Goal: Task Accomplishment & Management: Manage account settings

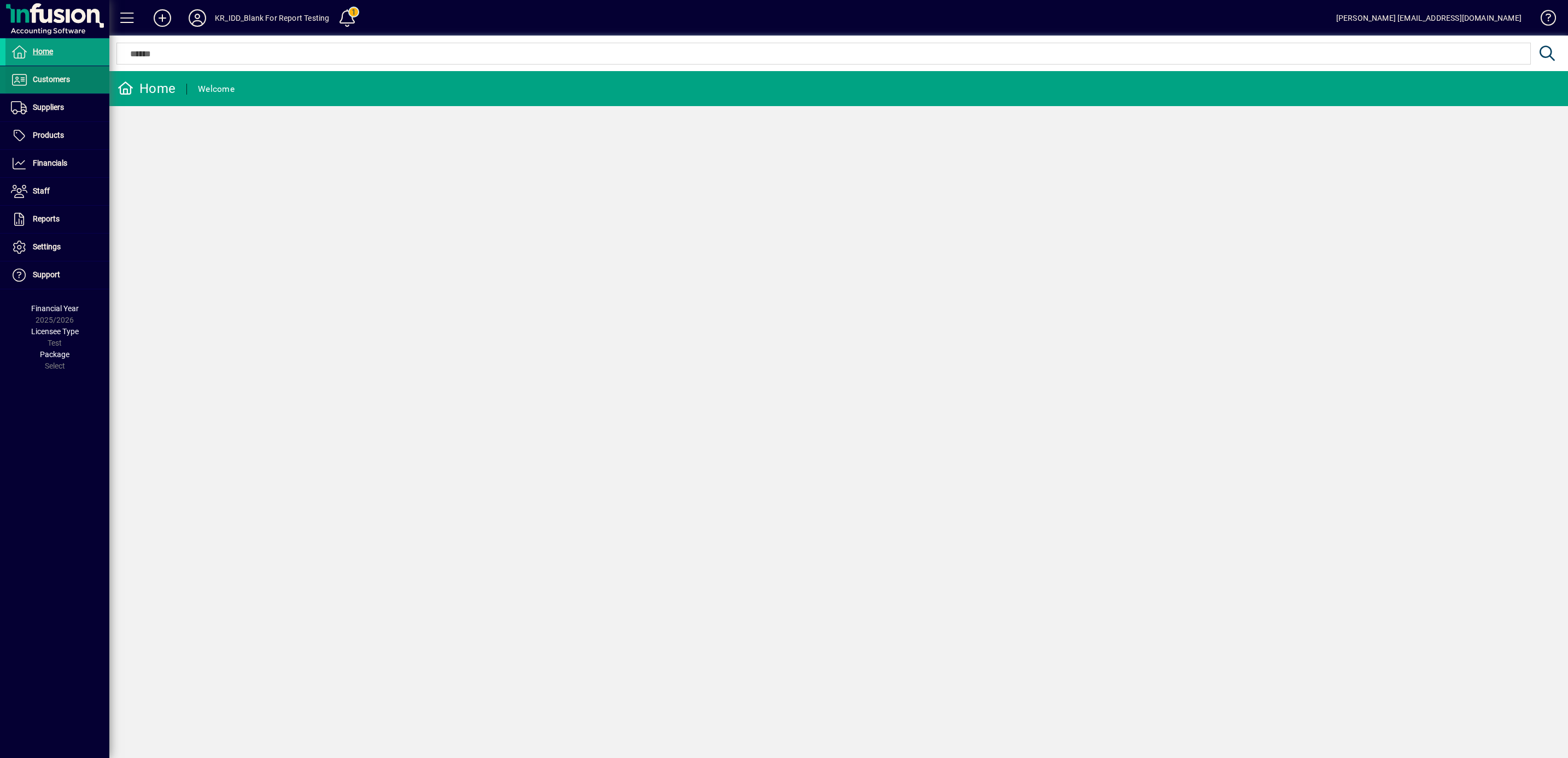
click at [49, 86] on span "Customers" at bounding box center [38, 80] width 65 height 13
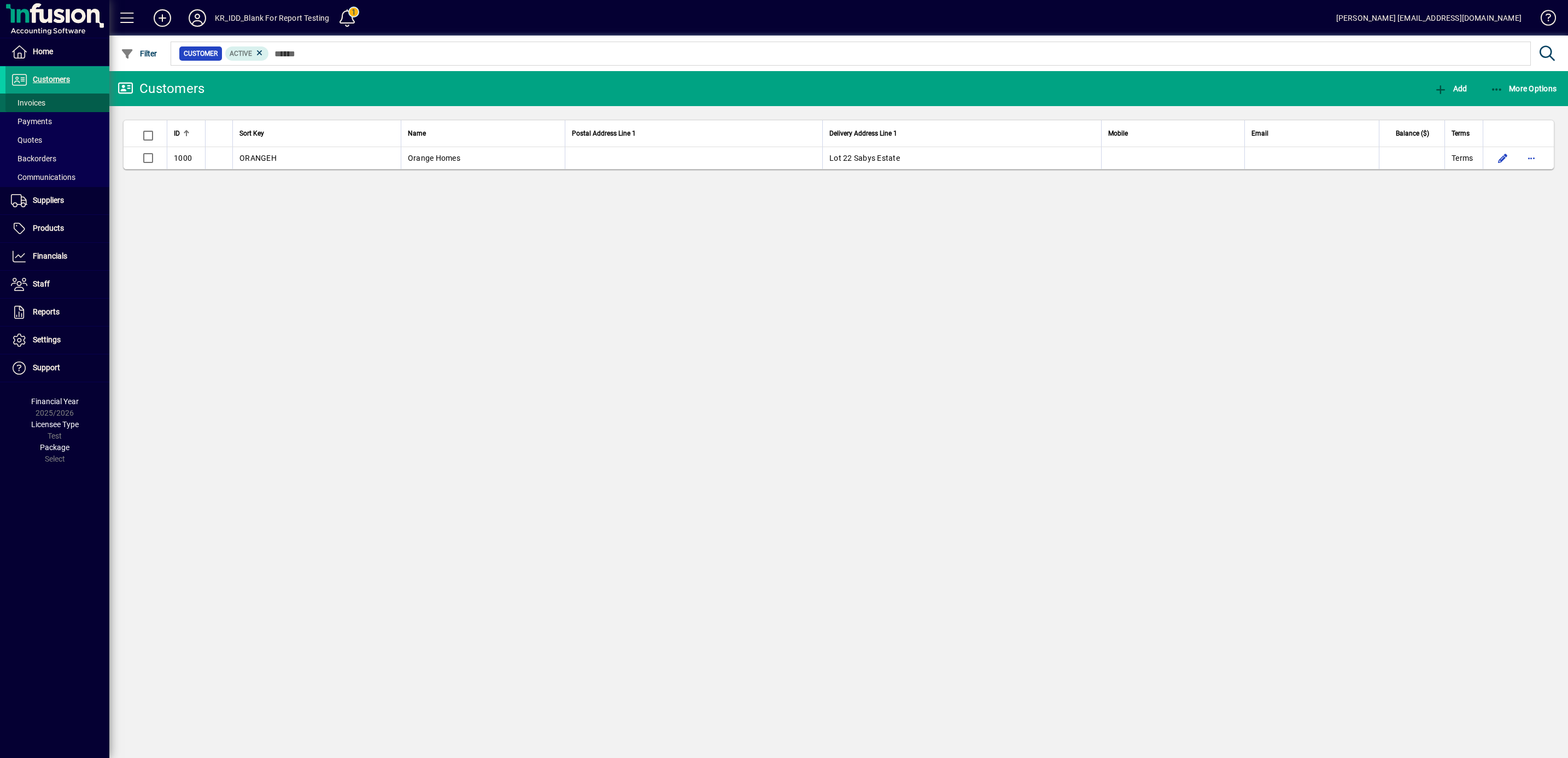
click at [35, 102] on span "Invoices" at bounding box center [28, 103] width 35 height 9
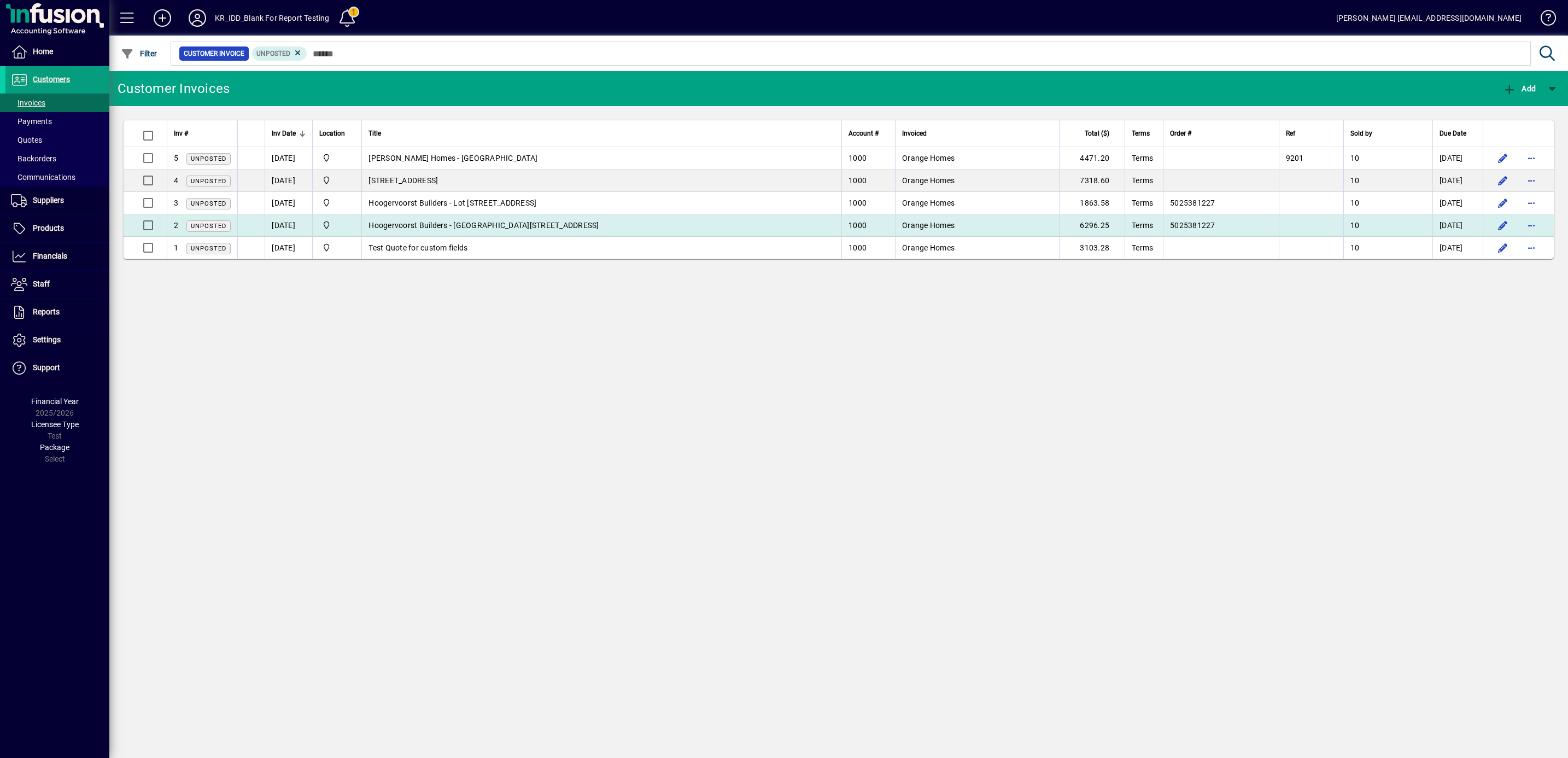
click at [467, 226] on span "Hoogervoorst Builders - [GEOGRAPHIC_DATA][STREET_ADDRESS]" at bounding box center [483, 225] width 230 height 9
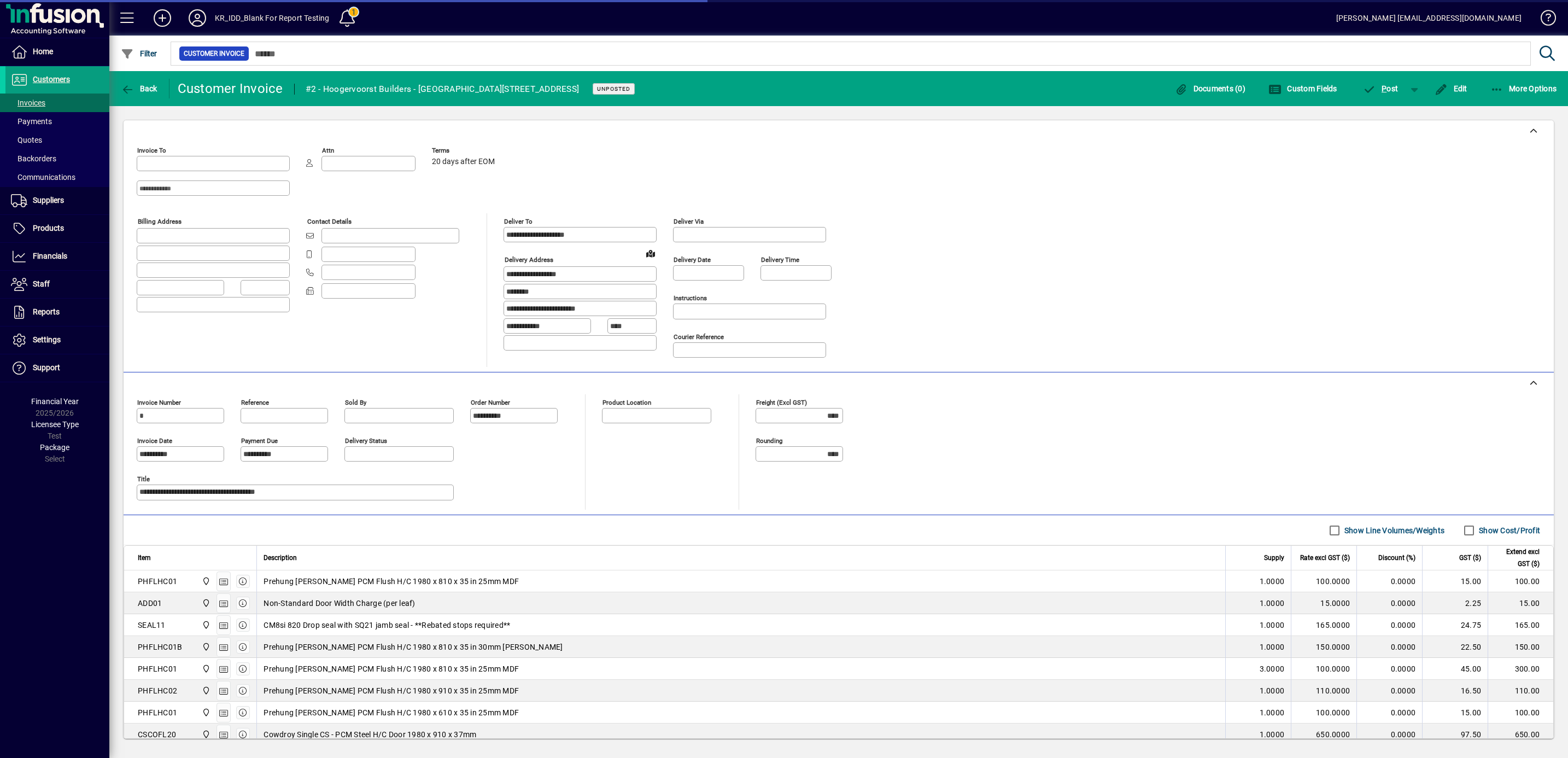
type input "**********"
type input "*******"
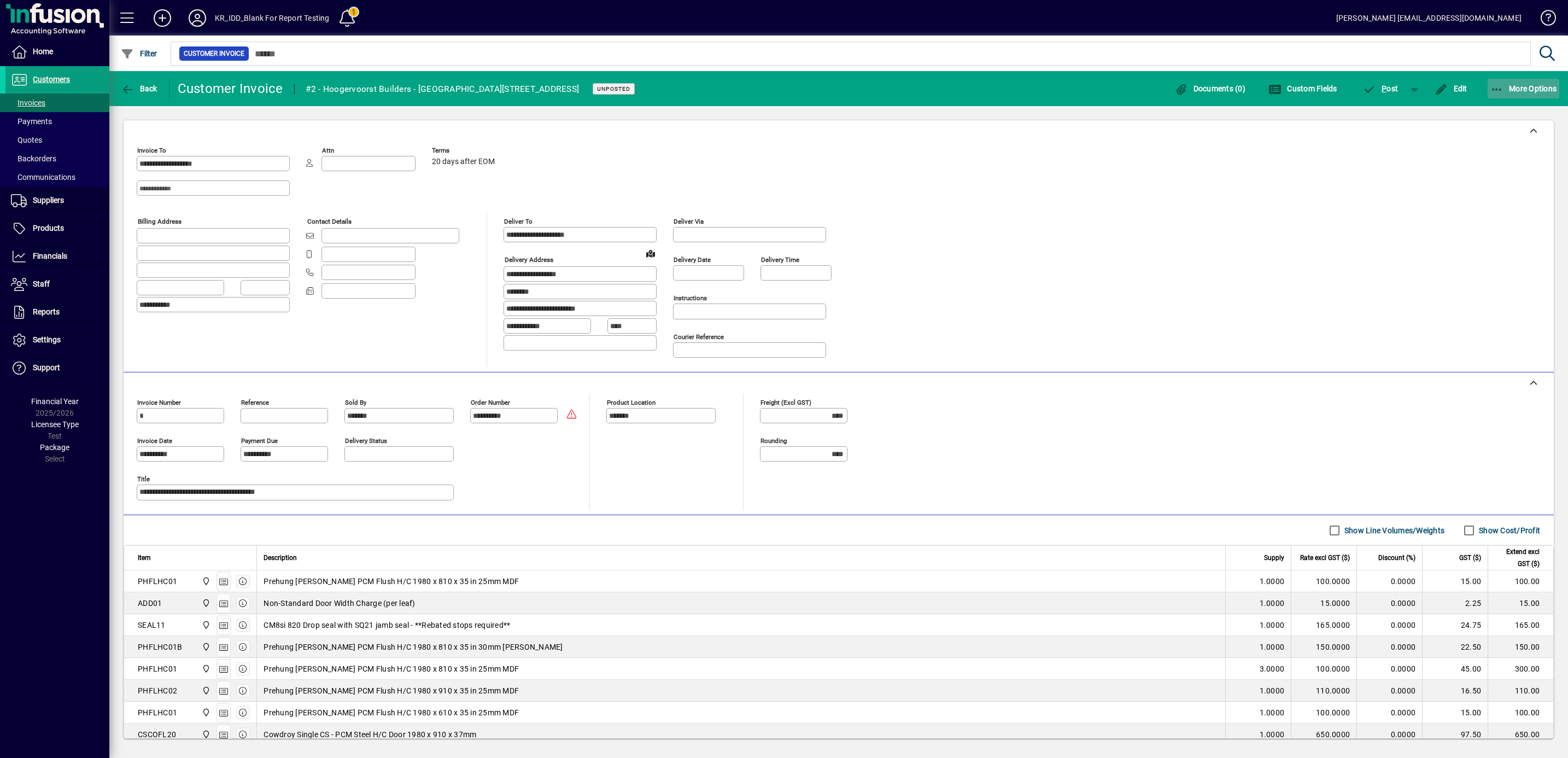
click at [1522, 84] on span "More Options" at bounding box center [1524, 88] width 67 height 9
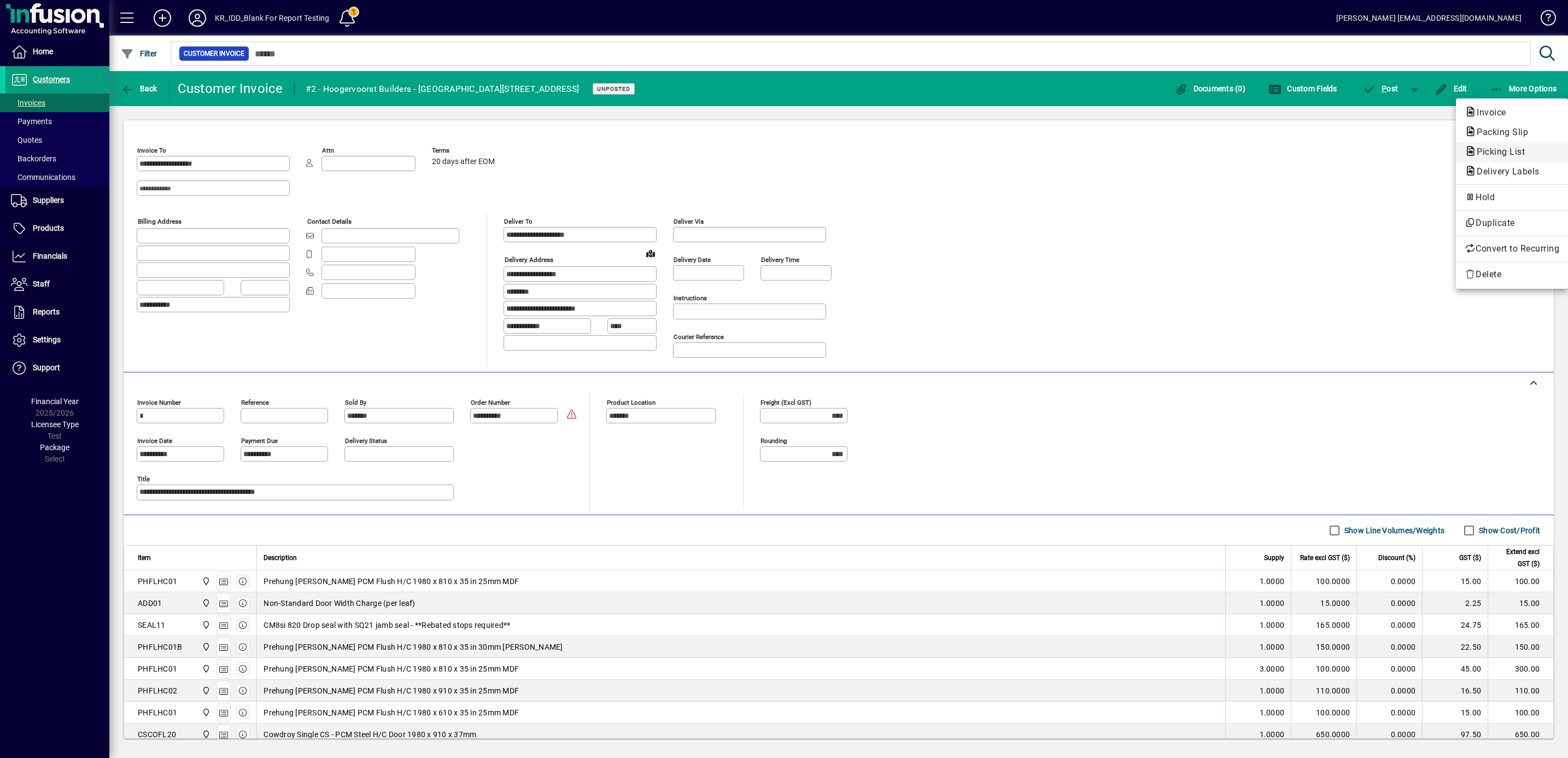
click at [1485, 150] on span "Picking List" at bounding box center [1497, 152] width 66 height 10
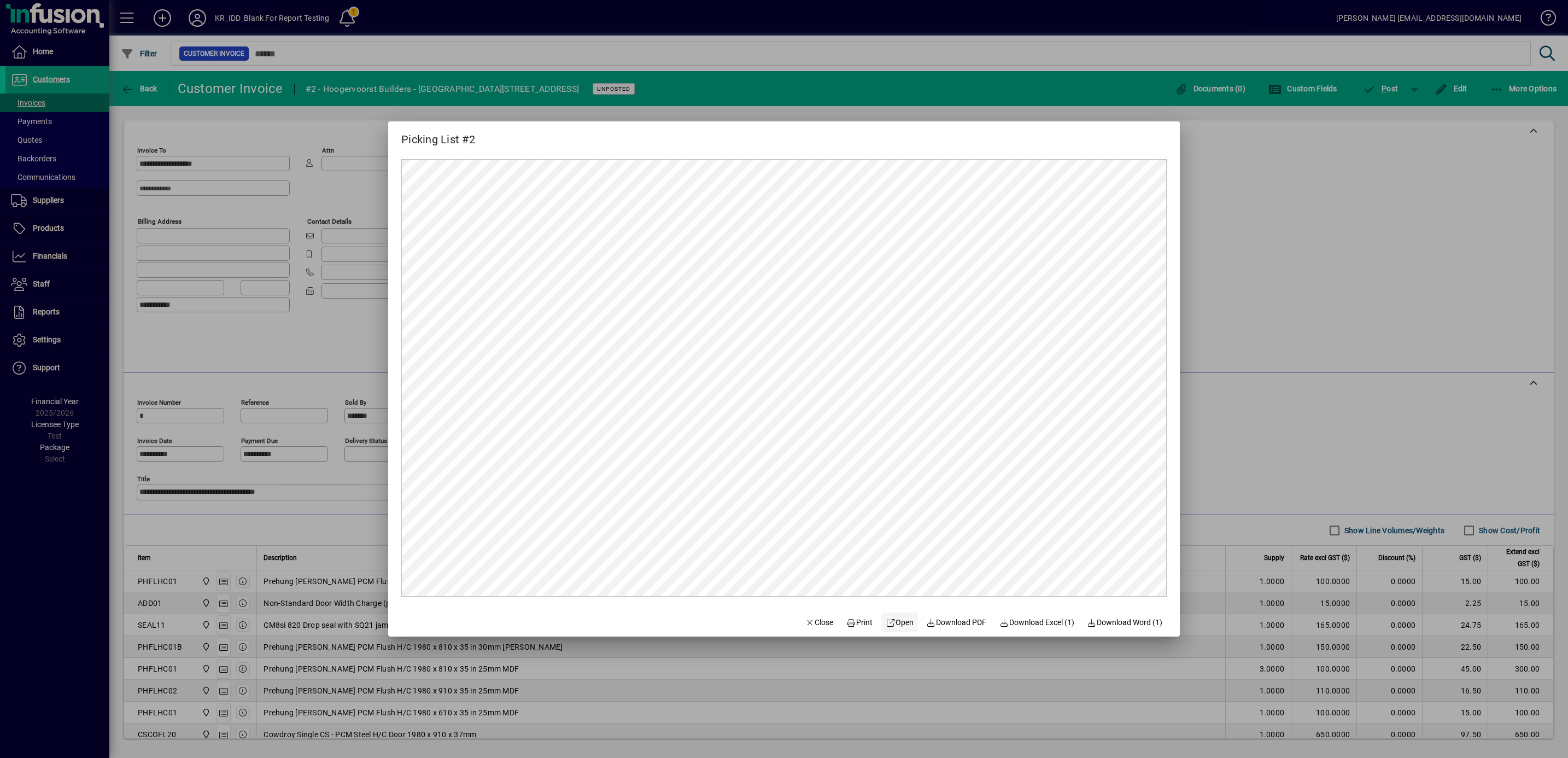
click at [894, 623] on span "Open" at bounding box center [900, 622] width 28 height 12
click at [814, 617] on span "Close" at bounding box center [819, 622] width 29 height 12
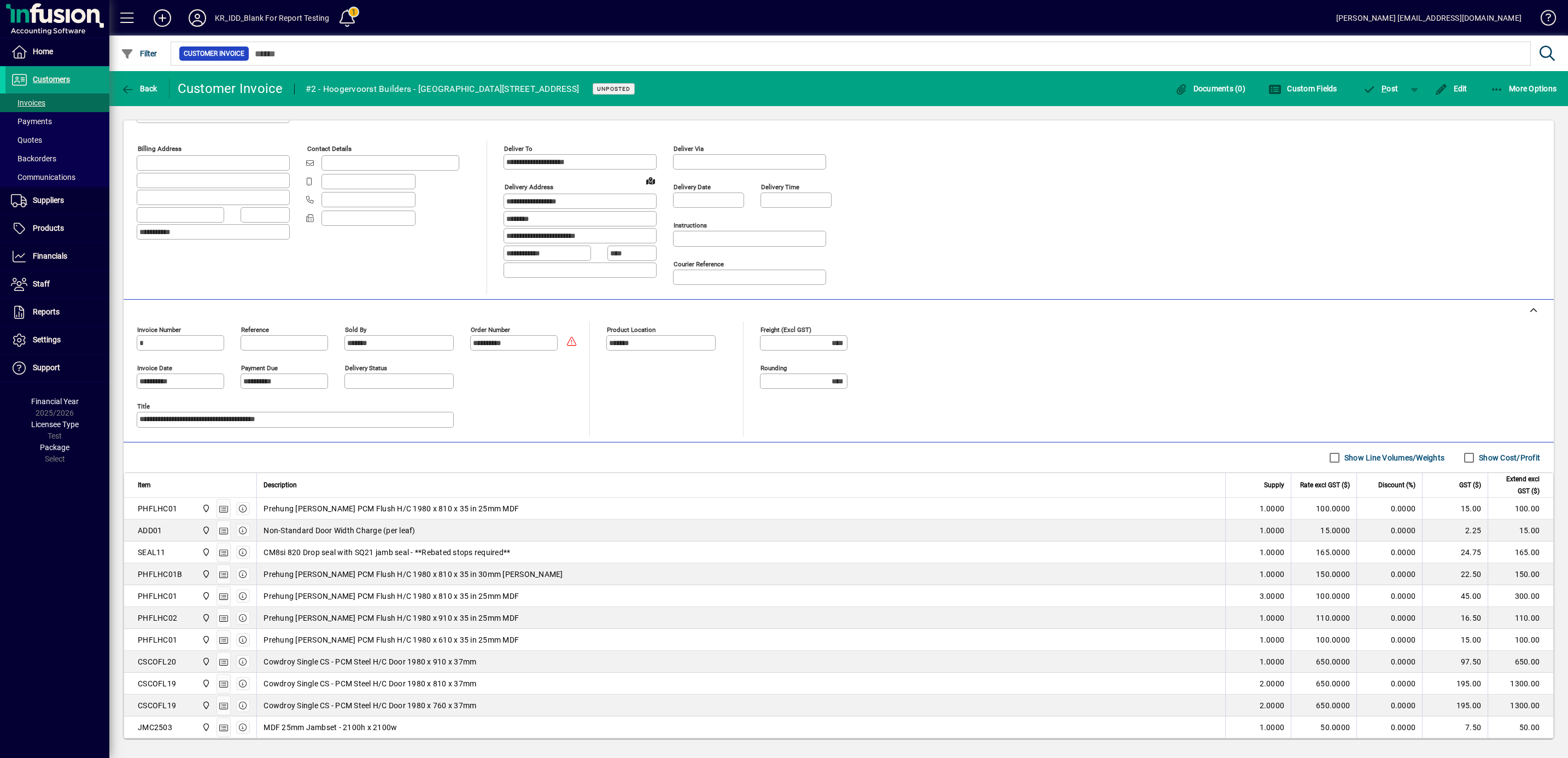
scroll to position [254, 0]
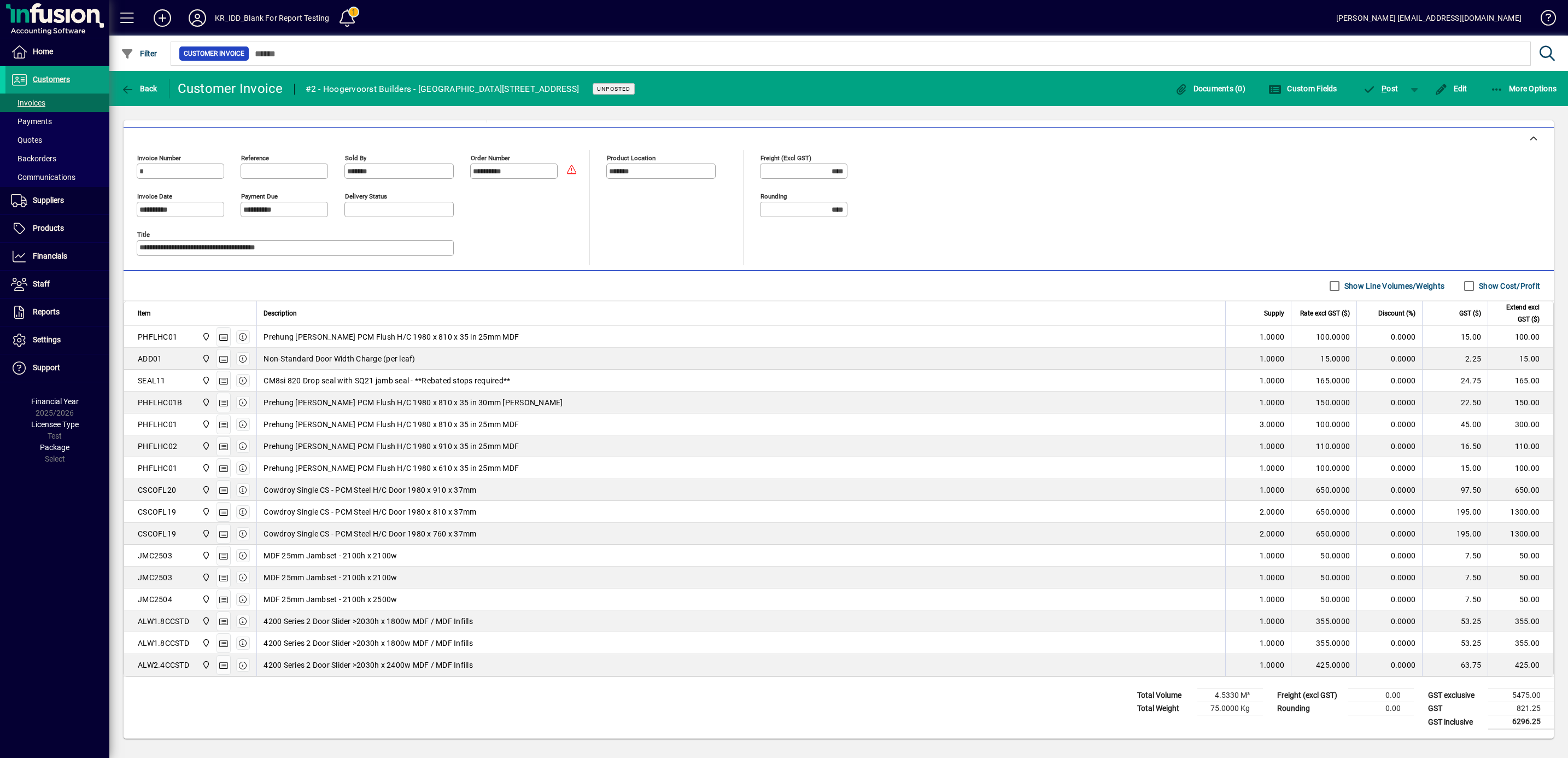
click at [500, 486] on div "Cowdroy Single CS - PCM Steel H/C Door 1980 x 910 x 37mm" at bounding box center [741, 490] width 955 height 11
click at [1462, 91] on span "Edit" at bounding box center [1451, 88] width 33 height 9
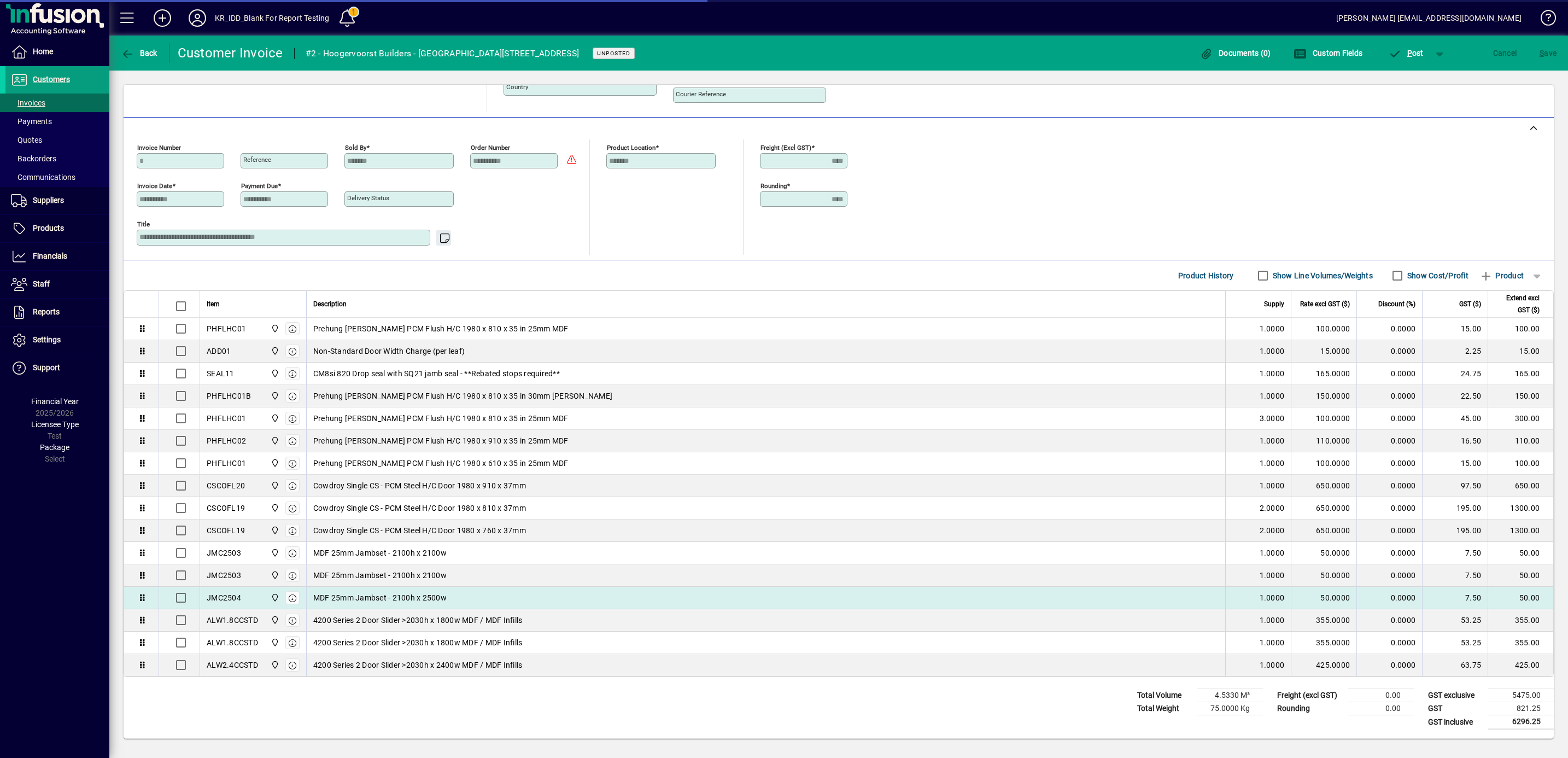
scroll to position [234, 0]
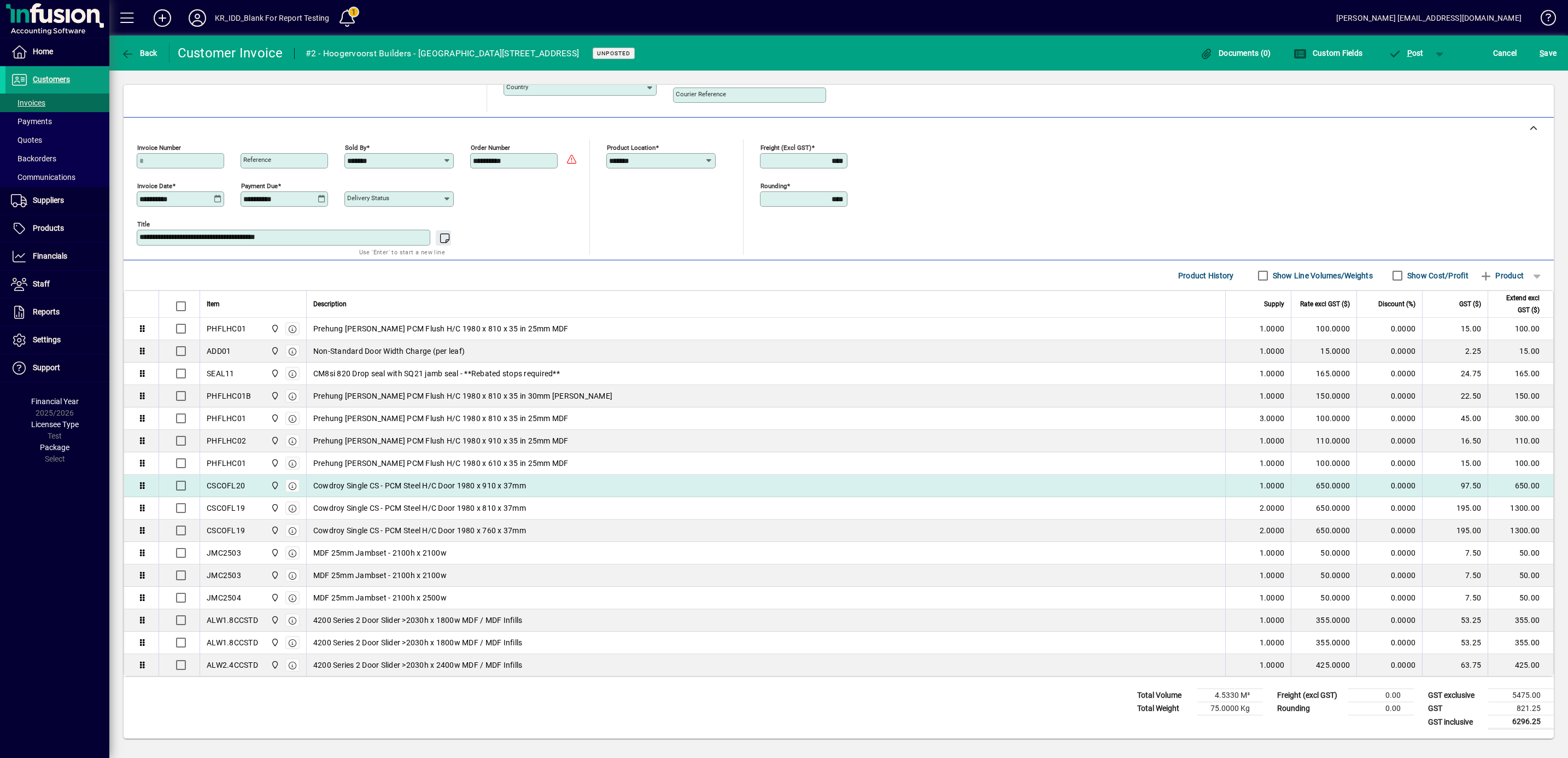
click at [589, 484] on div "Cowdroy Single CS - PCM Steel H/C Door 1980 x 910 x 37mm" at bounding box center [766, 486] width 905 height 11
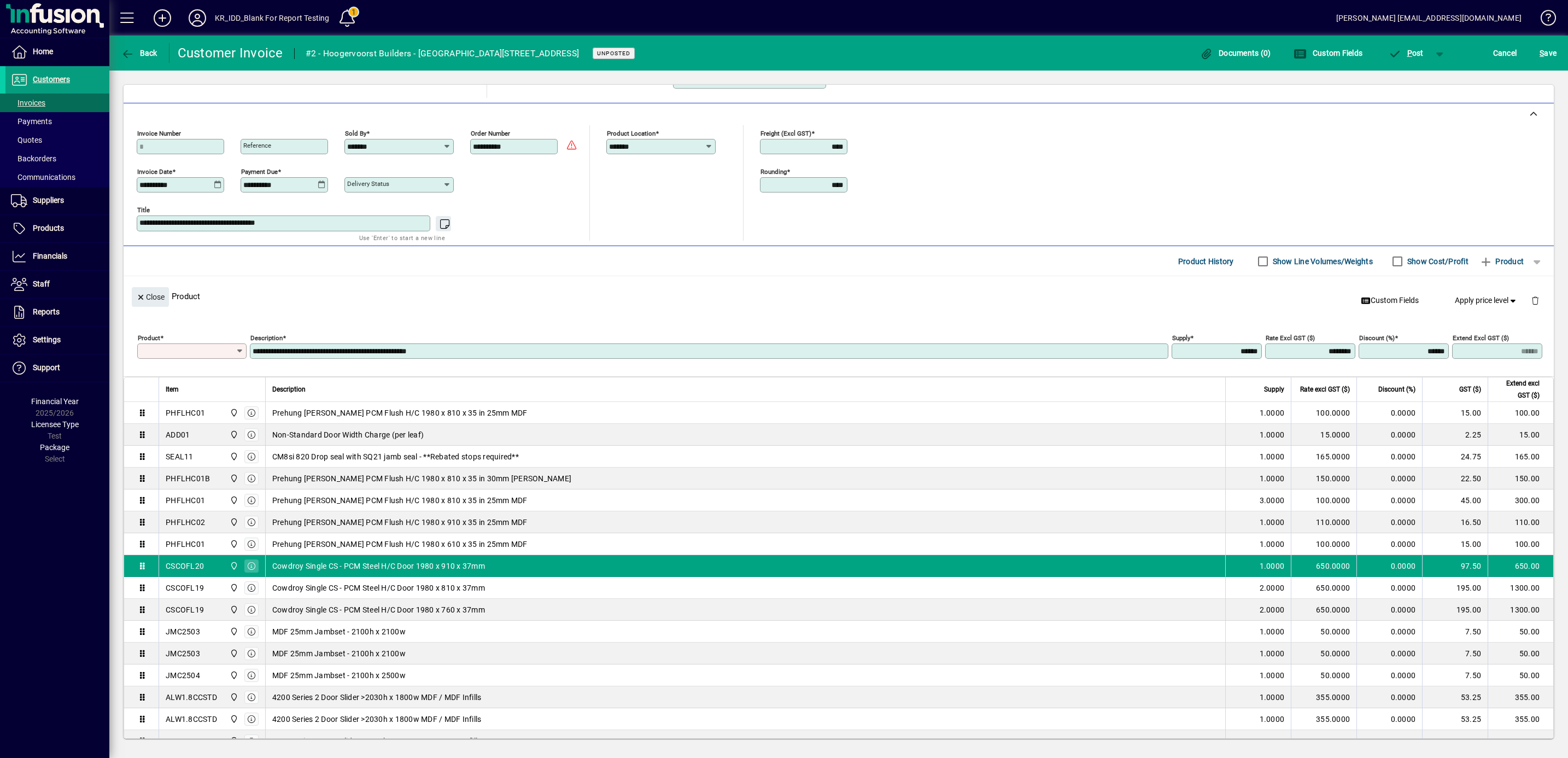
scroll to position [254, 0]
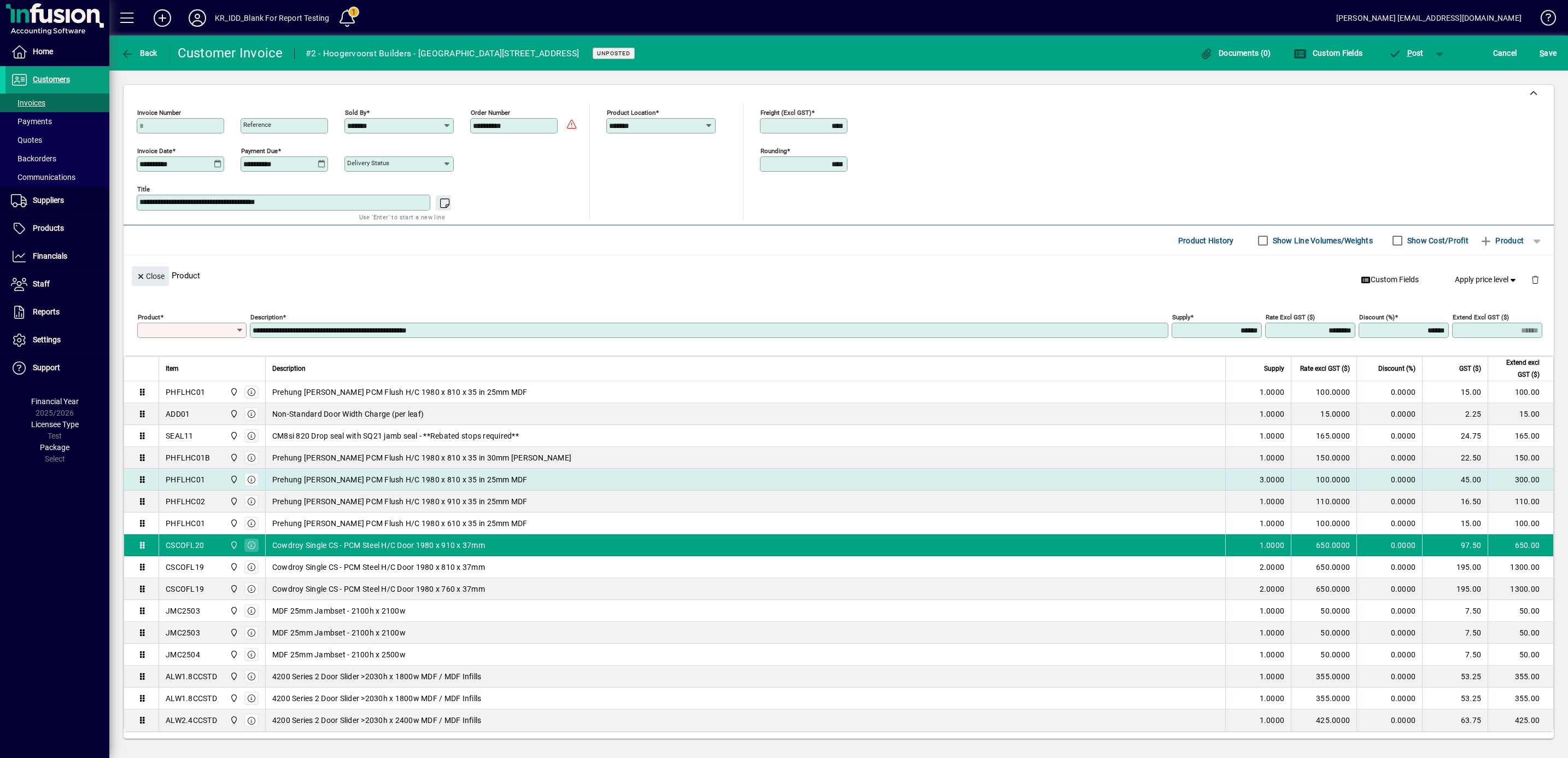
type input "********"
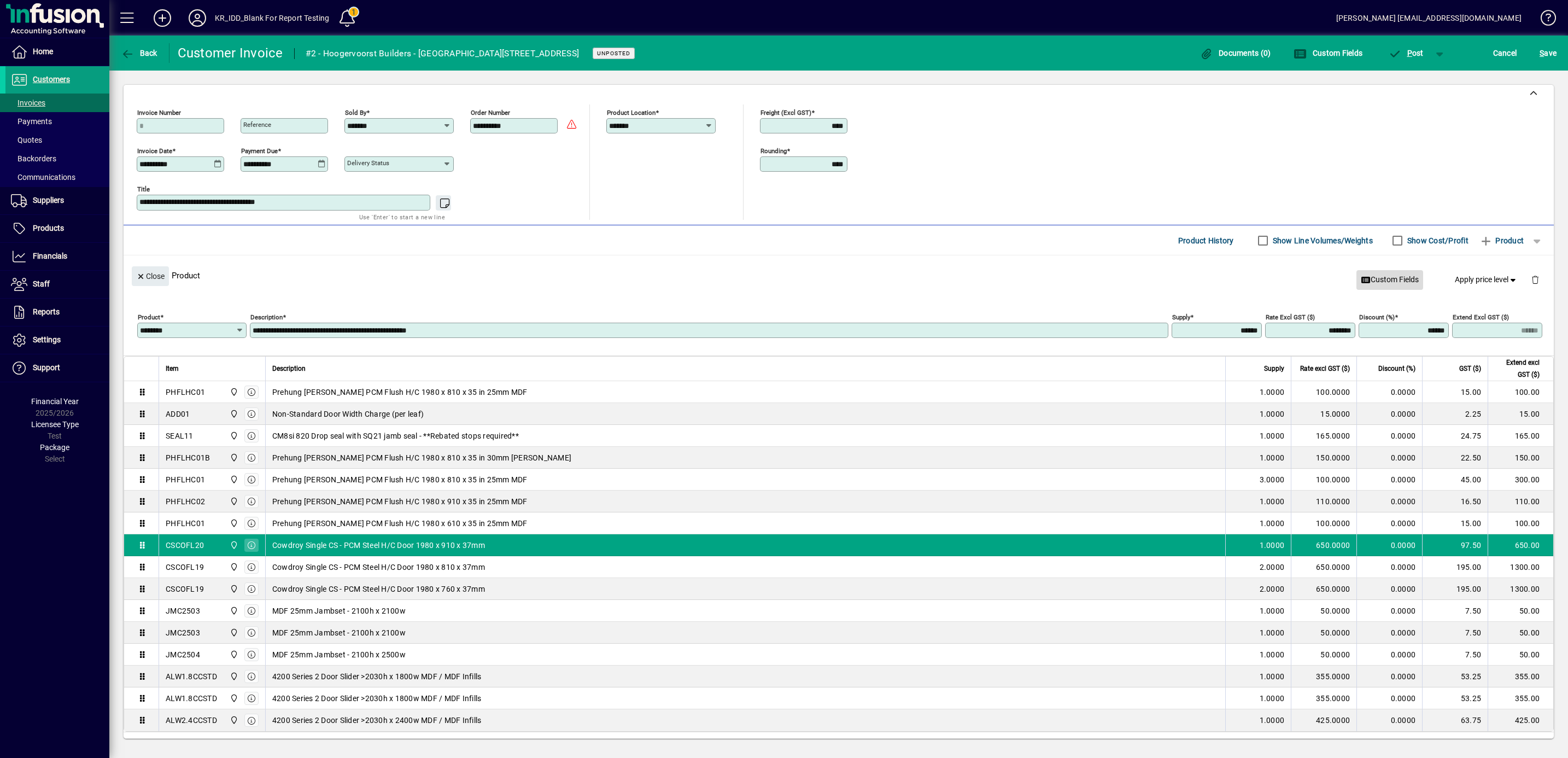
click at [1382, 284] on span "Custom Fields" at bounding box center [1390, 279] width 58 height 12
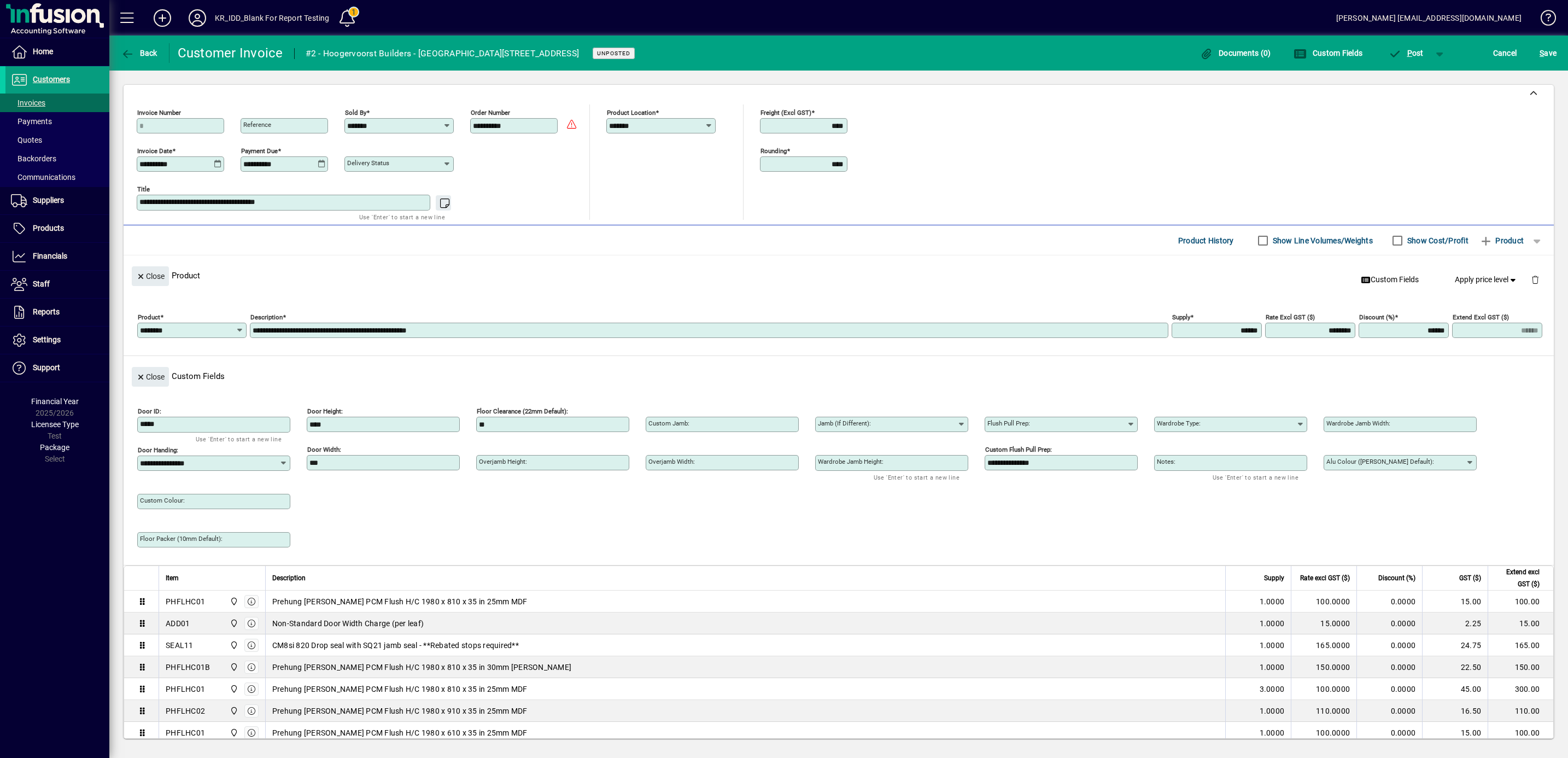
click at [1132, 429] on icon at bounding box center [1131, 424] width 9 height 9
click at [1042, 574] on div "Windsor 5318" at bounding box center [1018, 575] width 50 height 12
type input "**********"
drag, startPoint x: 1003, startPoint y: 479, endPoint x: 942, endPoint y: 471, distance: 61.5
click at [942, 471] on div "**********" at bounding box center [841, 480] width 1409 height 153
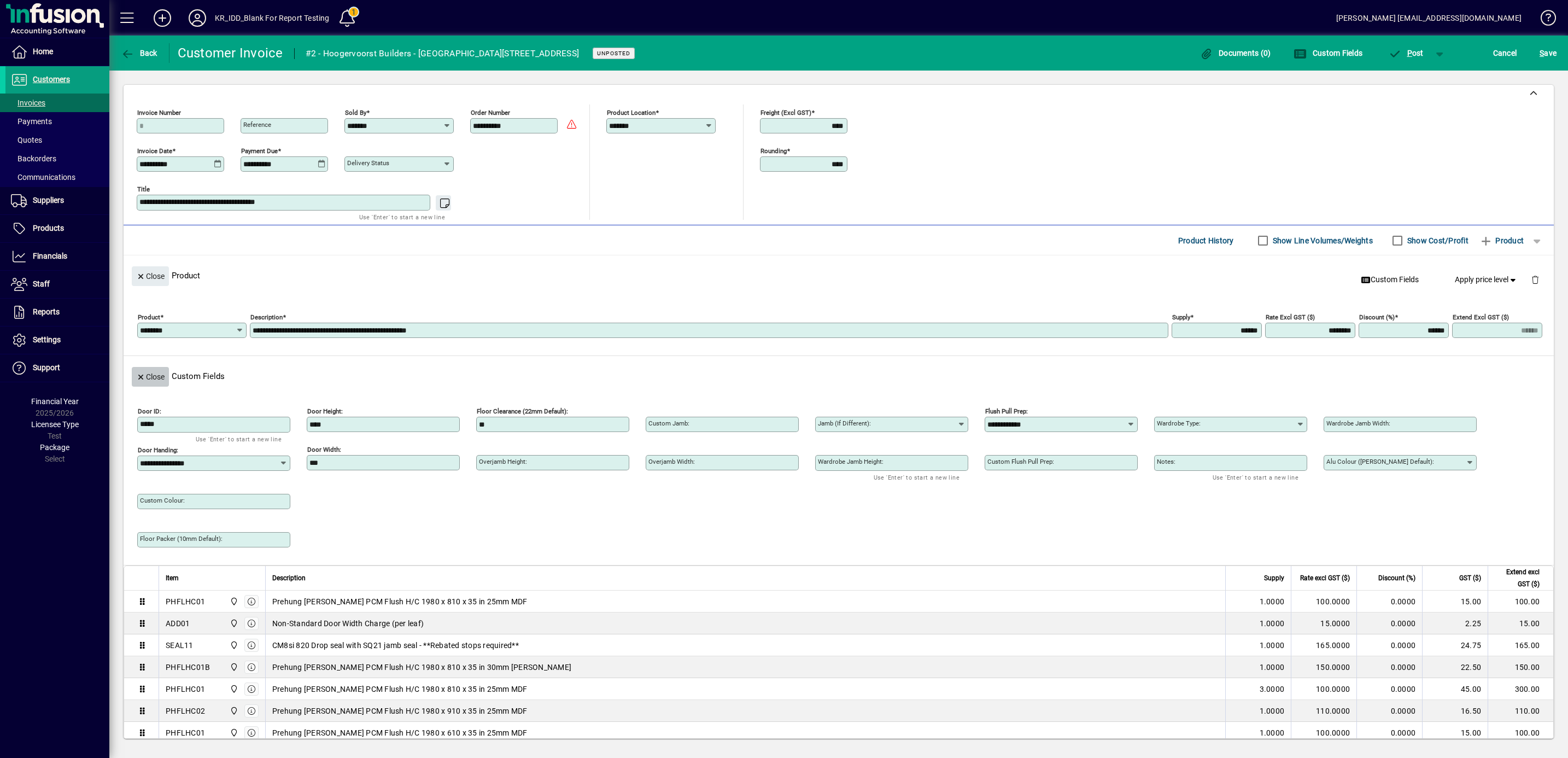
click at [153, 386] on span "Close" at bounding box center [150, 377] width 29 height 18
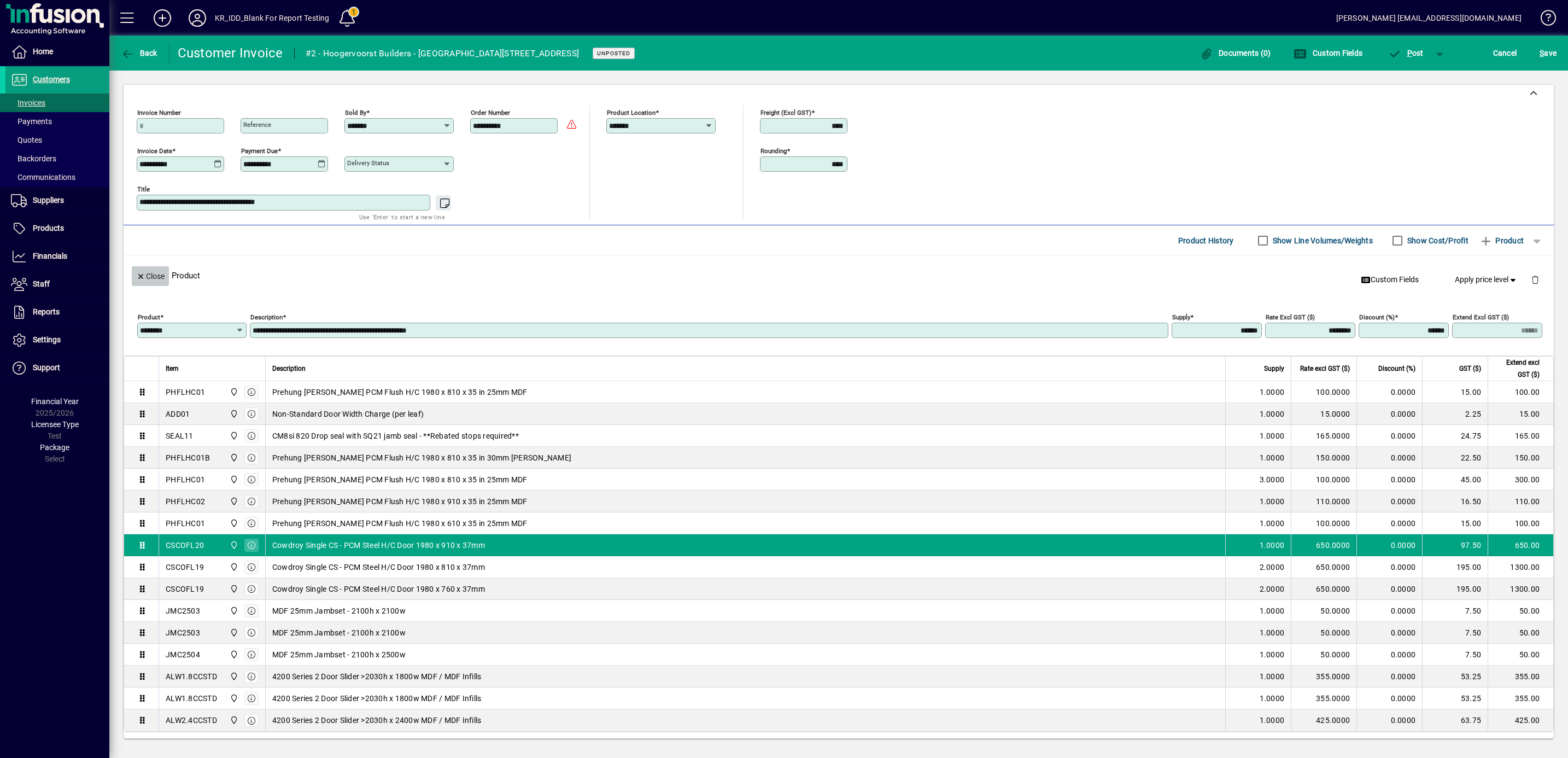
click at [153, 282] on span "Close" at bounding box center [150, 276] width 29 height 18
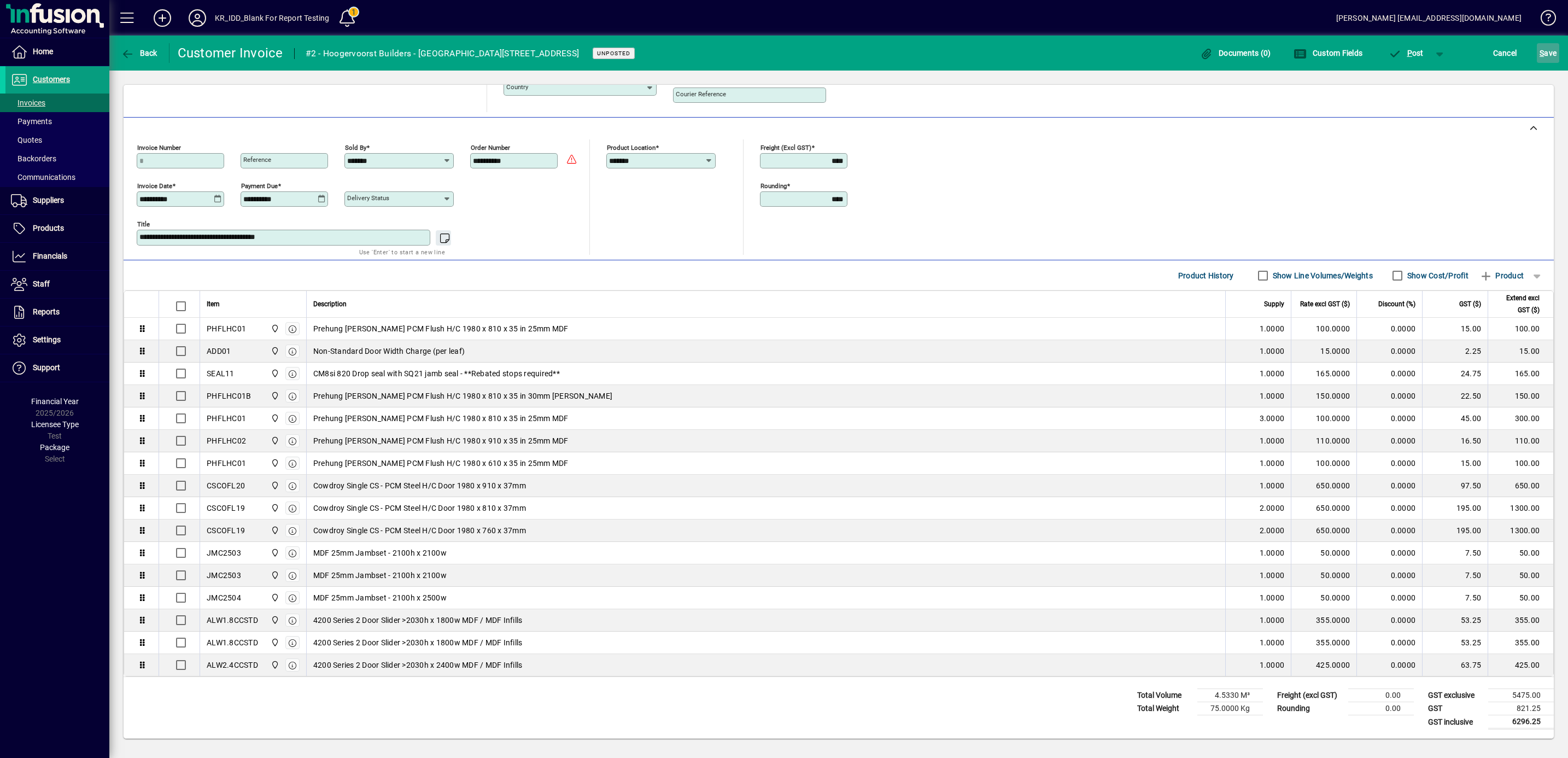
click at [1553, 50] on span "S ave" at bounding box center [1548, 53] width 17 height 18
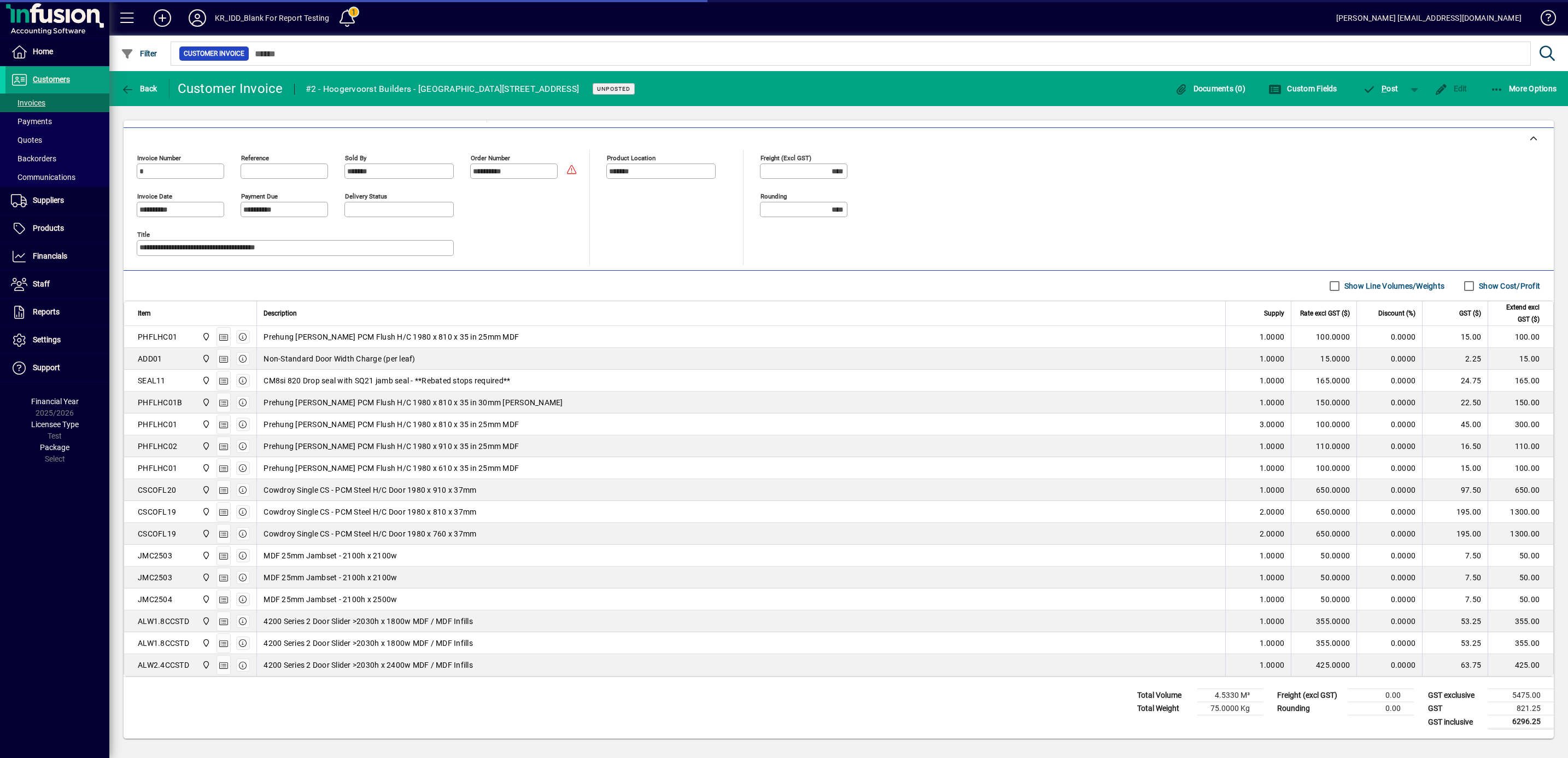
scroll to position [254, 0]
click at [1521, 89] on span "More Options" at bounding box center [1524, 88] width 67 height 9
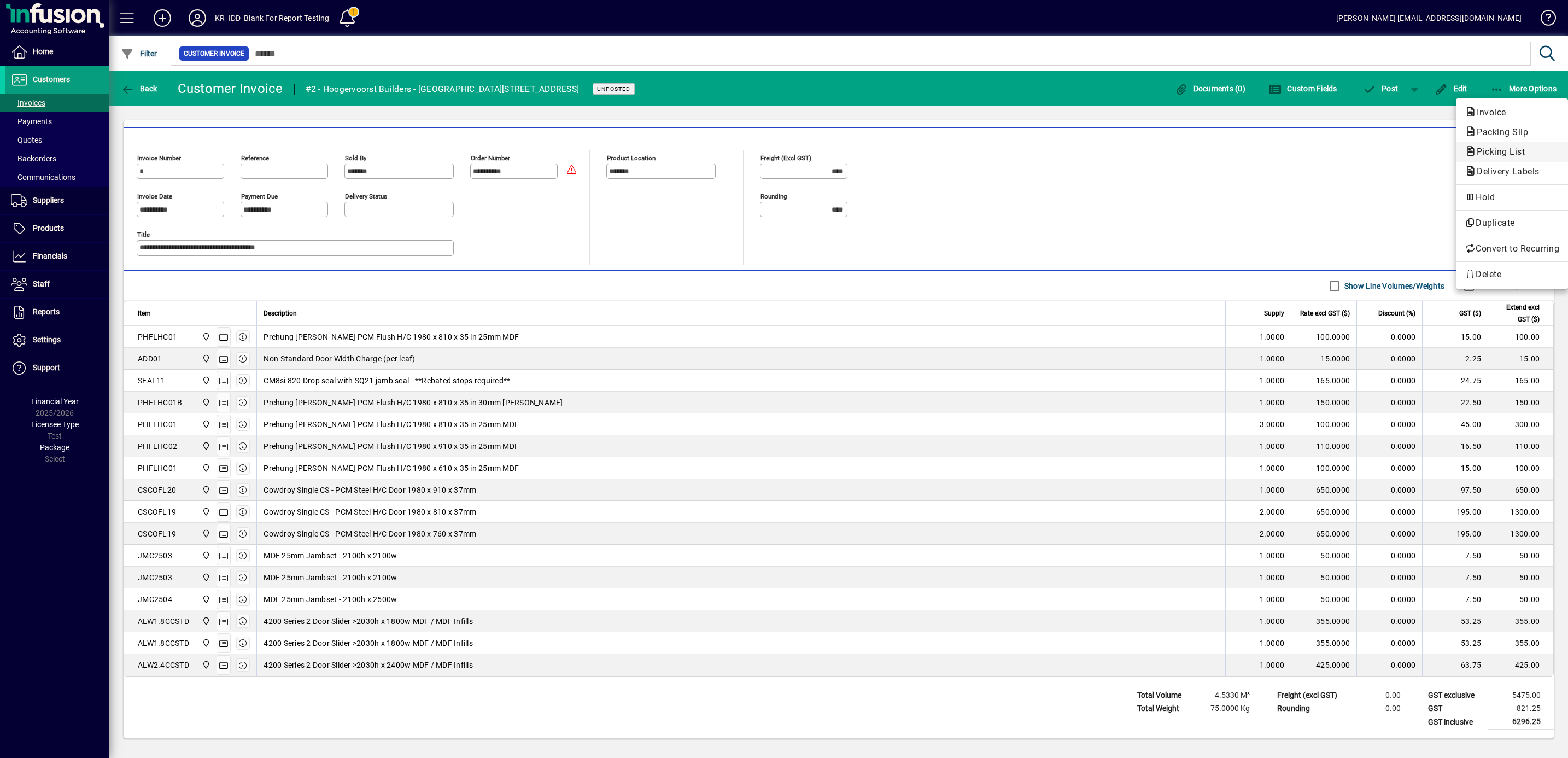
click at [1474, 148] on span "Picking List" at bounding box center [1497, 152] width 66 height 10
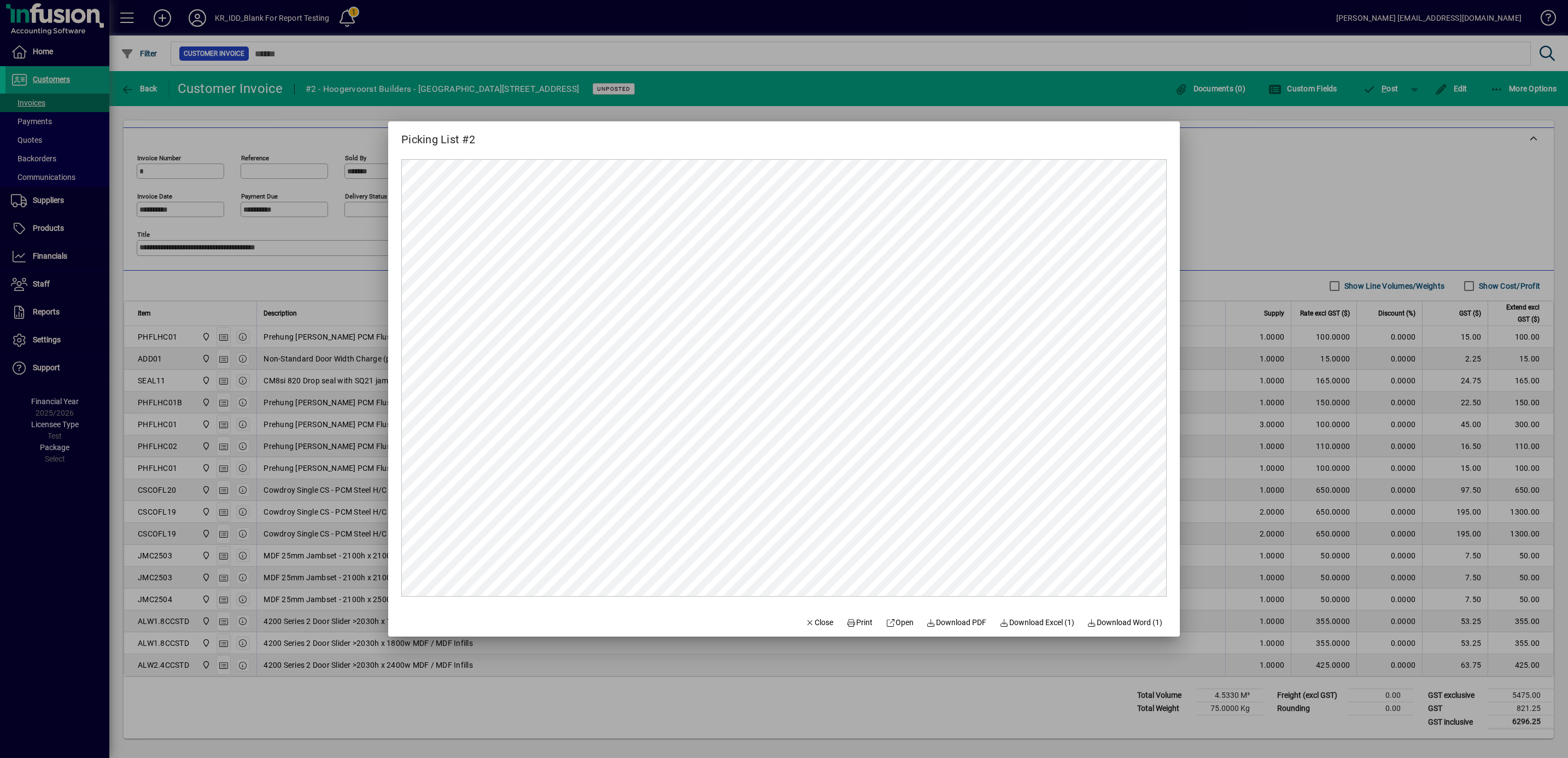
scroll to position [0, 0]
click at [898, 628] on span at bounding box center [900, 622] width 37 height 26
click at [816, 617] on span "Close" at bounding box center [819, 622] width 29 height 12
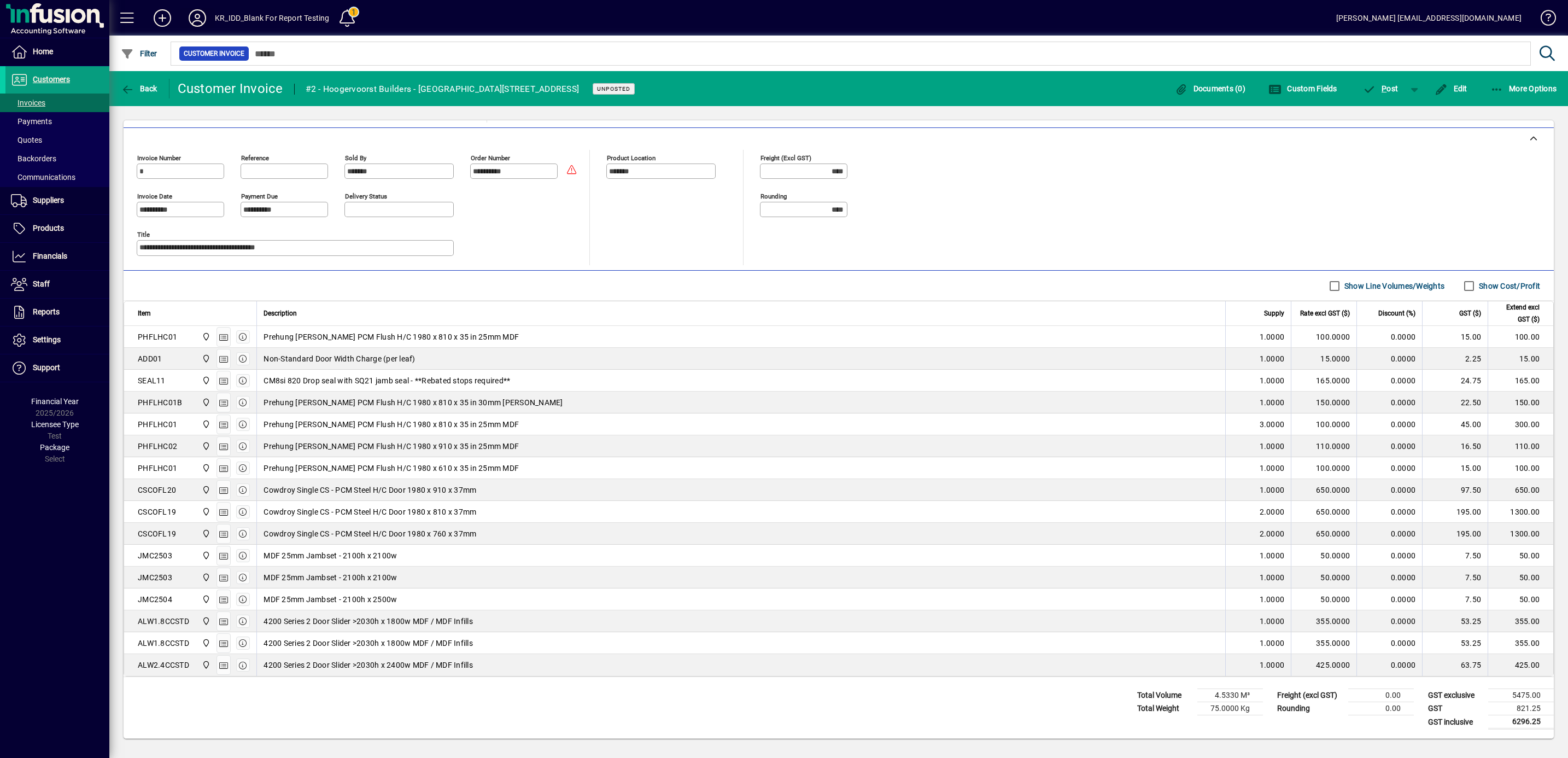
click at [196, 19] on icon at bounding box center [197, 18] width 22 height 18
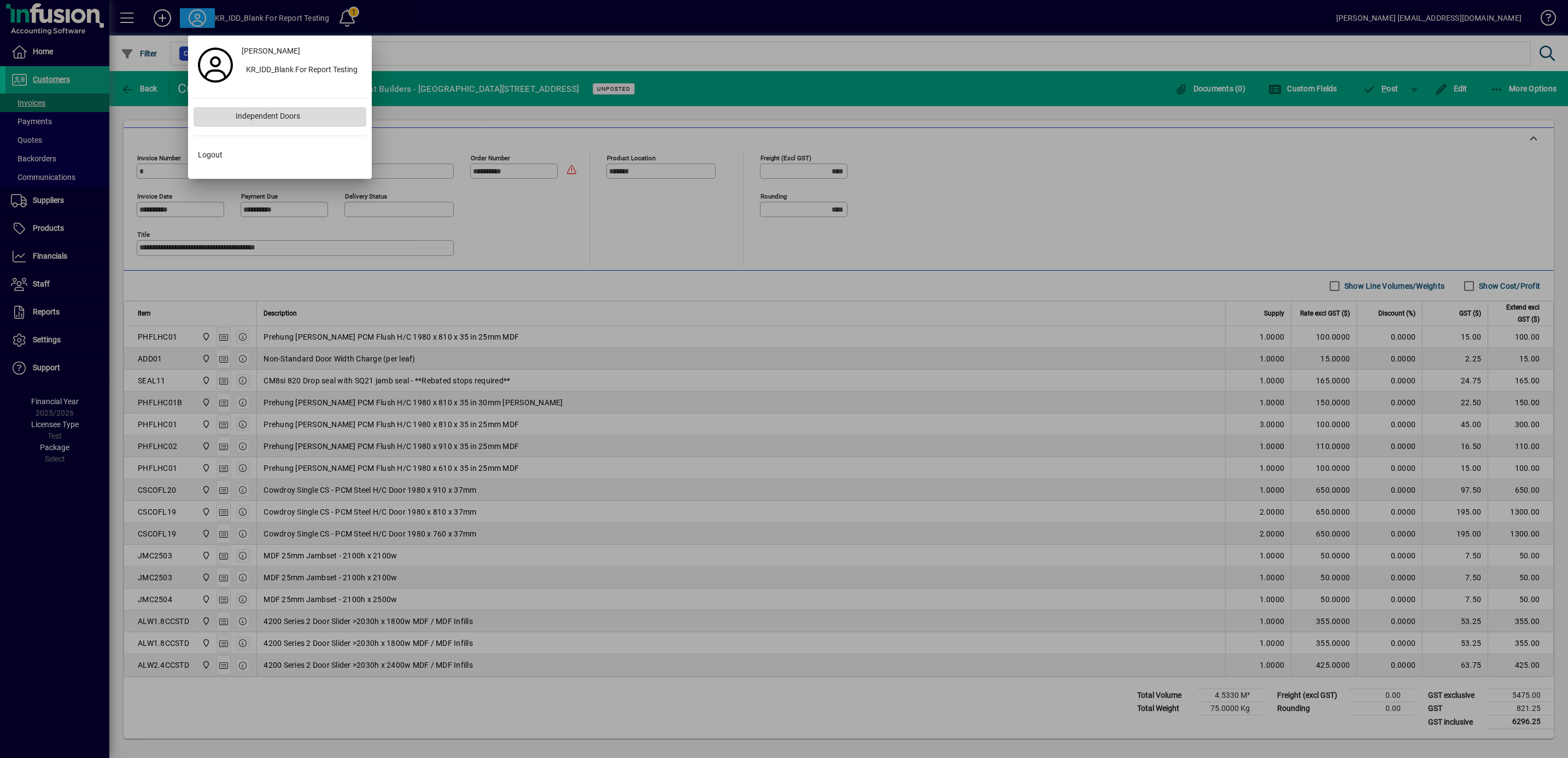
drag, startPoint x: 265, startPoint y: 123, endPoint x: 261, endPoint y: 117, distance: 7.2
click at [261, 120] on div "Independent Doors" at bounding box center [296, 117] width 139 height 19
